Goal: Book appointment/travel/reservation

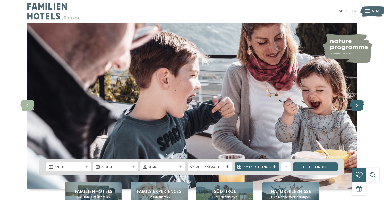
click at [358, 104] on icon at bounding box center [357, 105] width 14 height 11
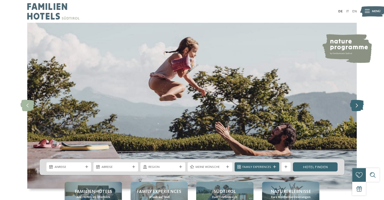
click at [358, 104] on icon at bounding box center [357, 105] width 14 height 11
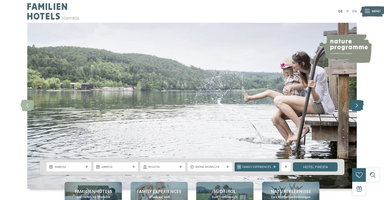
click at [358, 104] on icon at bounding box center [357, 105] width 14 height 11
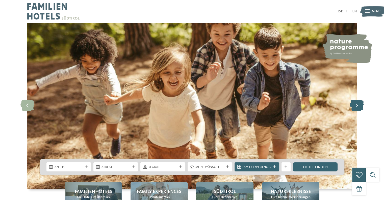
click at [358, 104] on icon at bounding box center [357, 105] width 14 height 11
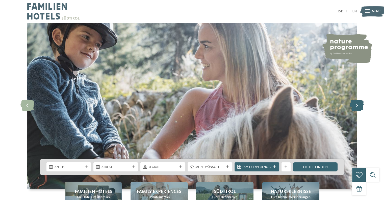
click at [358, 104] on icon at bounding box center [357, 105] width 14 height 11
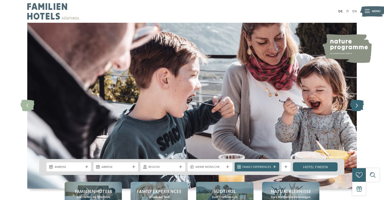
click at [358, 104] on icon at bounding box center [357, 105] width 14 height 11
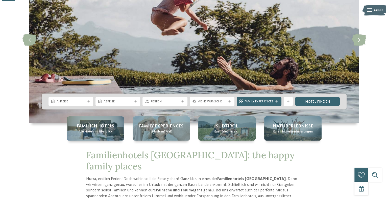
scroll to position [66, 0]
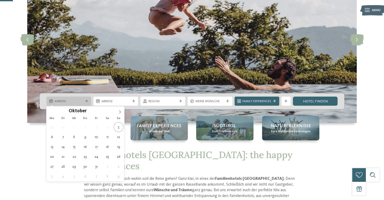
click at [85, 100] on icon at bounding box center [86, 101] width 3 height 3
click at [118, 112] on icon at bounding box center [120, 112] width 4 height 4
type input "****"
click at [118, 112] on icon at bounding box center [120, 112] width 4 height 4
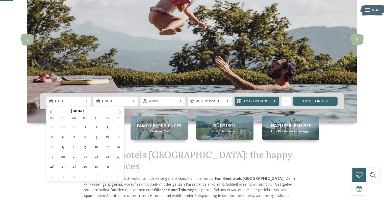
click at [118, 112] on icon at bounding box center [120, 112] width 4 height 4
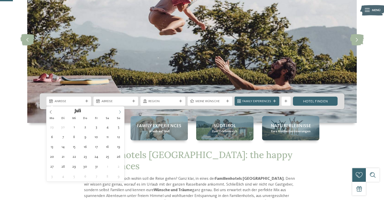
click at [118, 112] on icon at bounding box center [120, 112] width 4 height 4
type div "[DATE]"
type input "****"
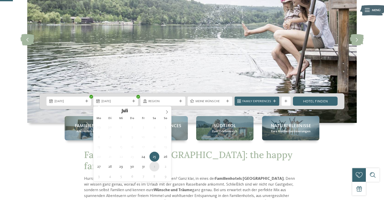
type div "[DATE]"
